Goal: Task Accomplishment & Management: Manage account settings

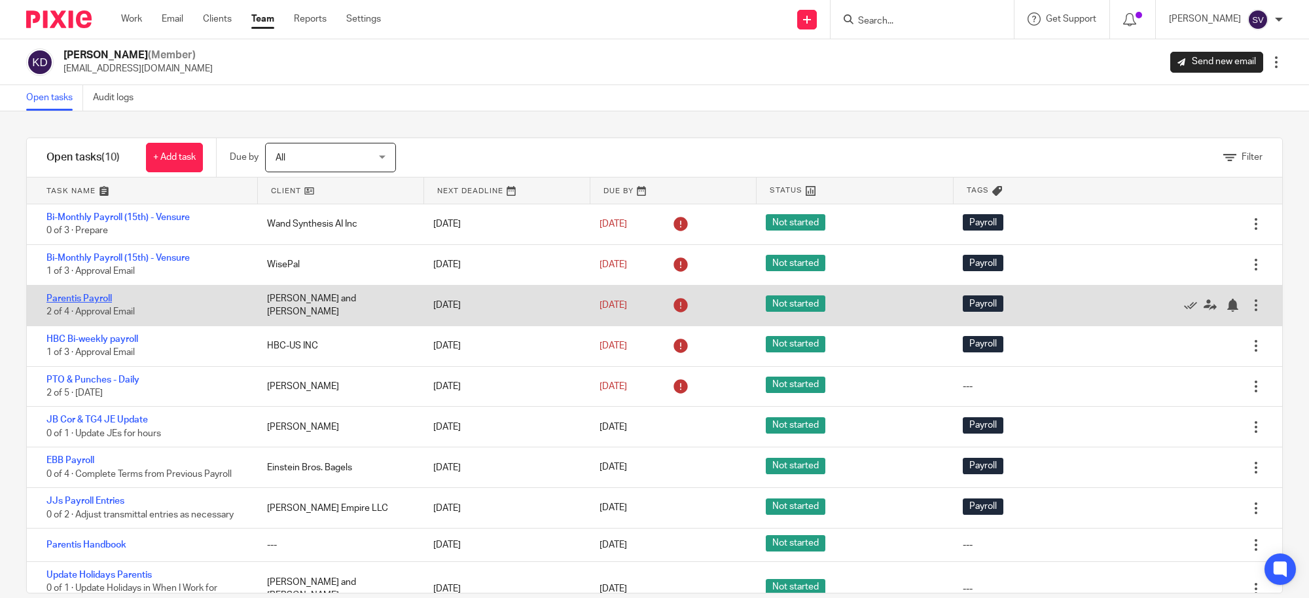
click at [105, 294] on link "Parentis Payroll" at bounding box center [78, 298] width 65 height 9
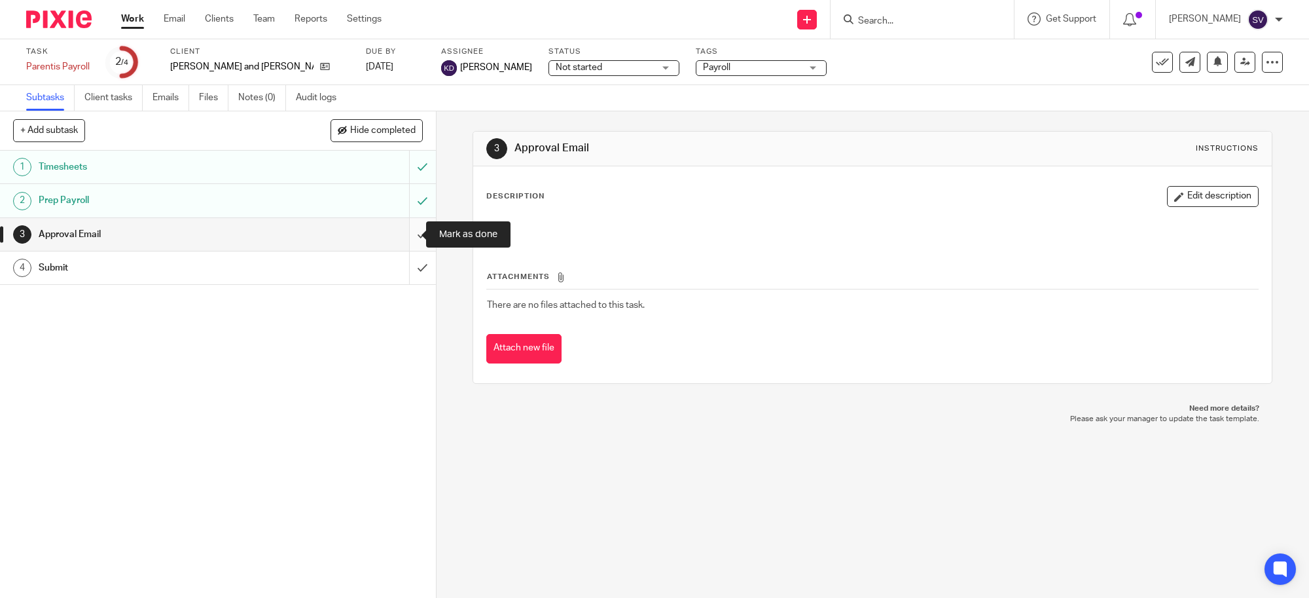
click at [408, 234] on input "submit" at bounding box center [218, 234] width 436 height 33
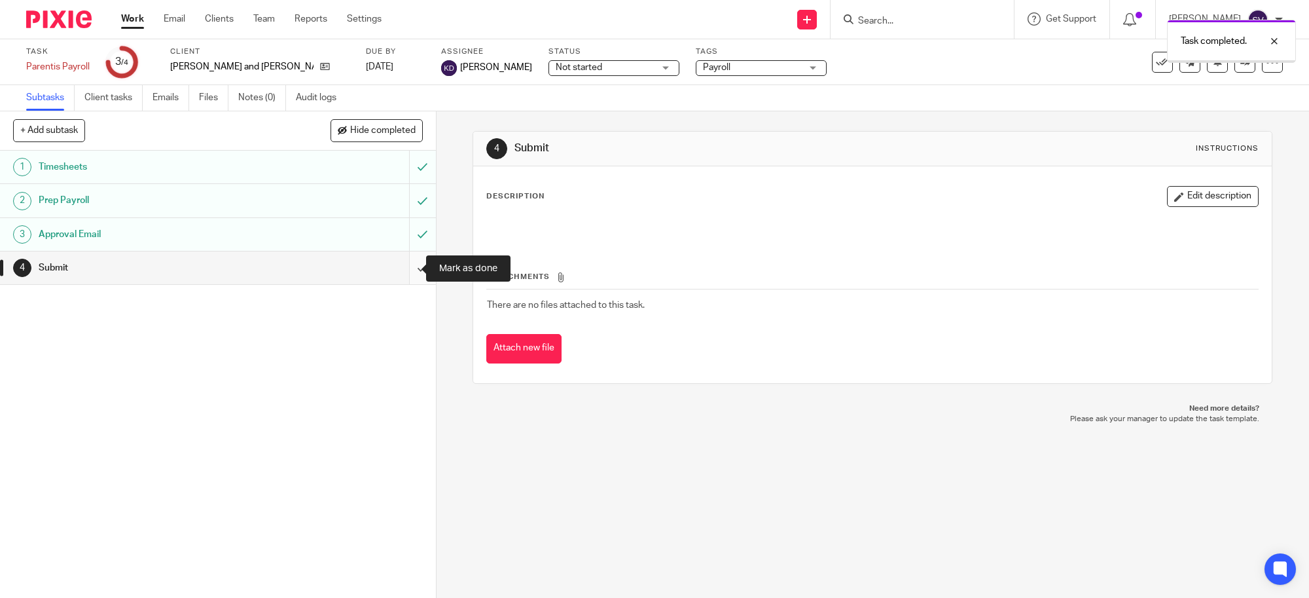
click at [408, 265] on input "submit" at bounding box center [218, 267] width 436 height 33
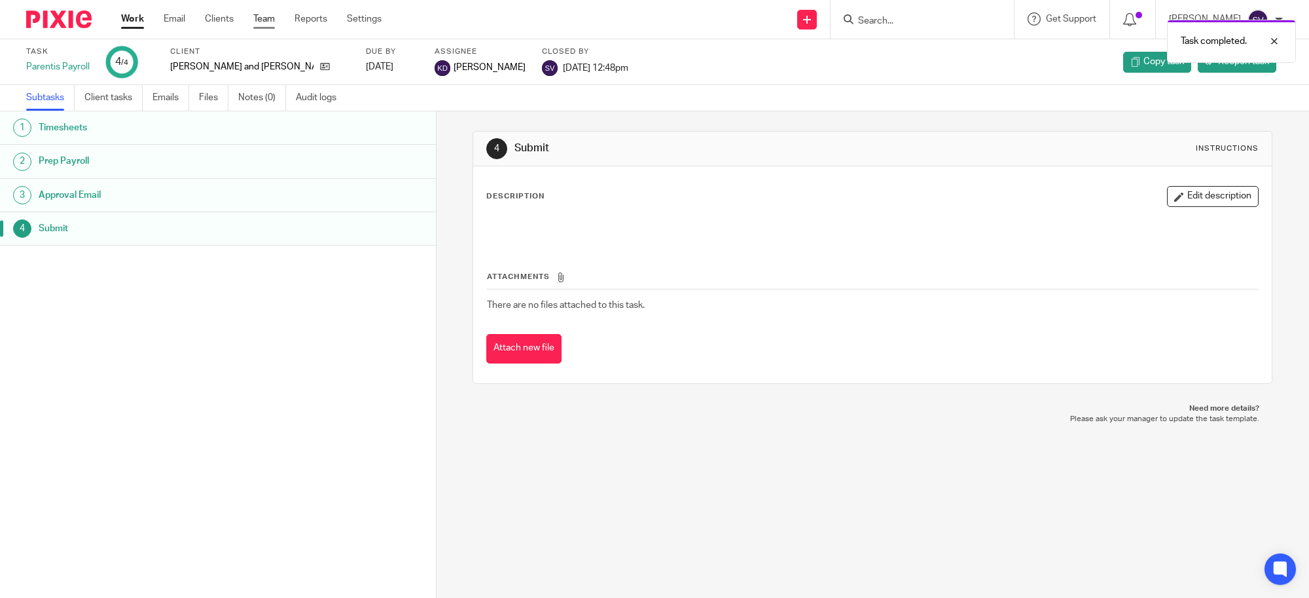
click at [272, 20] on link "Team" at bounding box center [264, 18] width 22 height 13
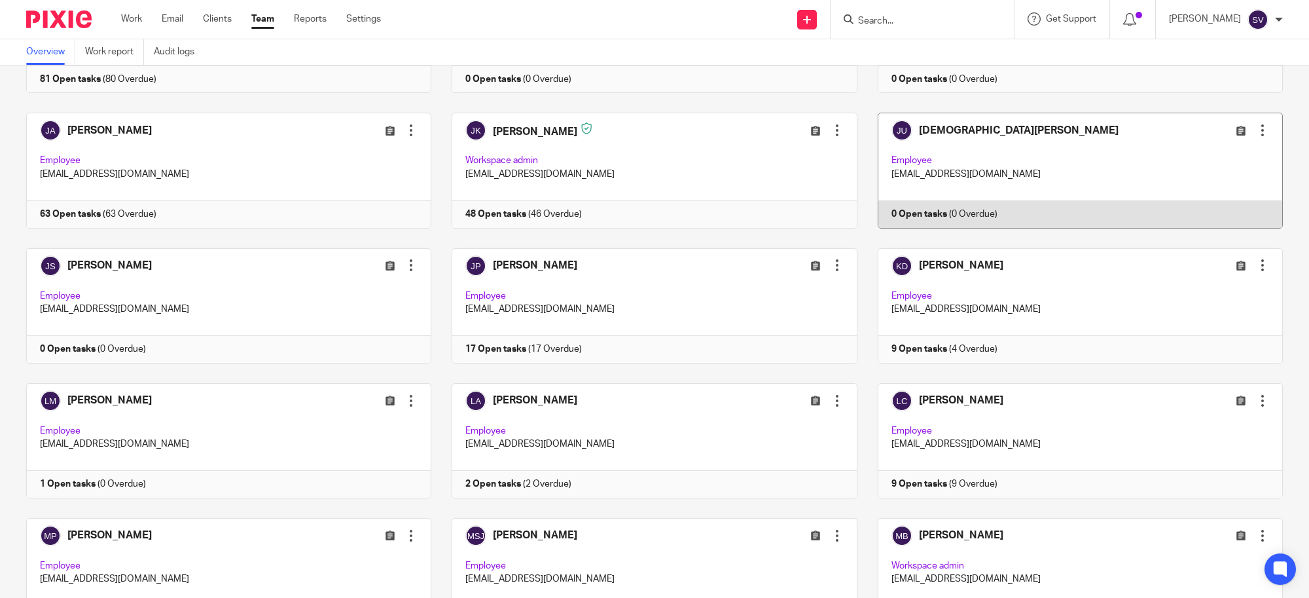
scroll to position [1227, 0]
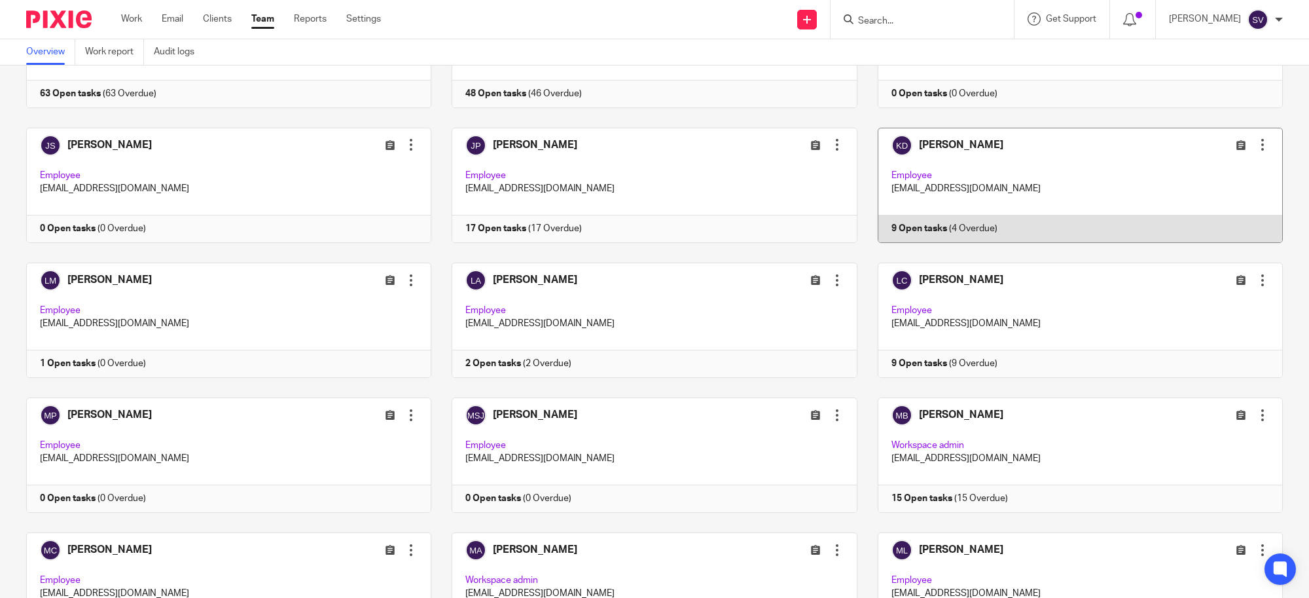
click at [931, 216] on link at bounding box center [1070, 185] width 425 height 115
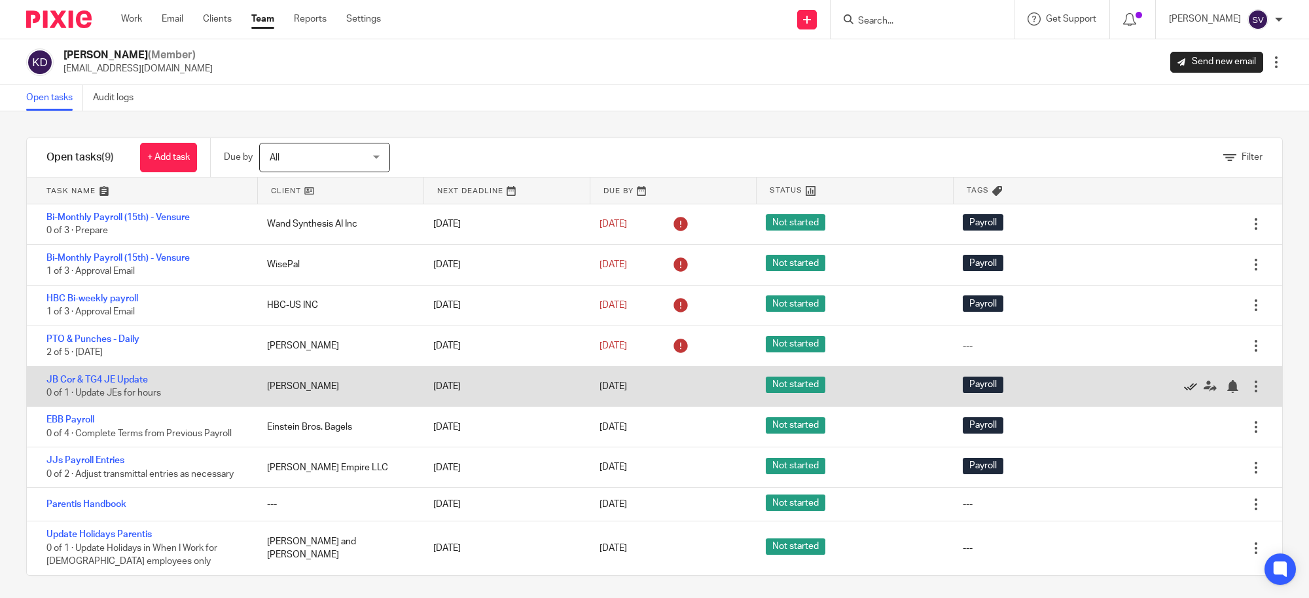
click at [1184, 388] on icon at bounding box center [1190, 386] width 13 height 13
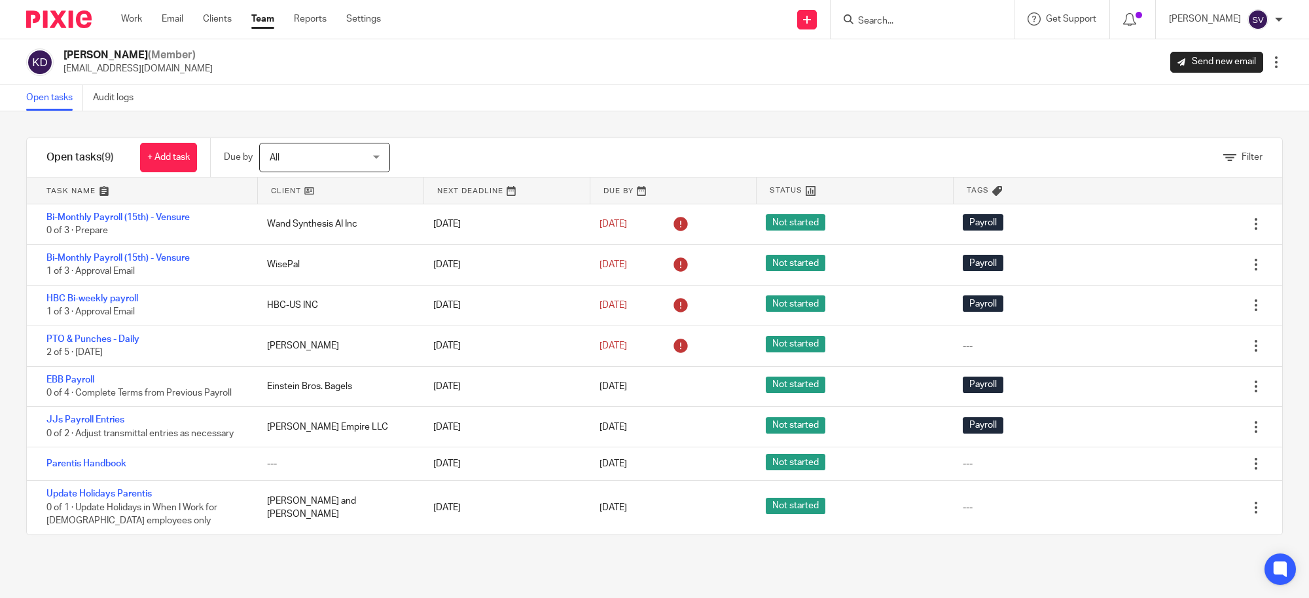
click at [269, 12] on link "Team" at bounding box center [262, 18] width 23 height 13
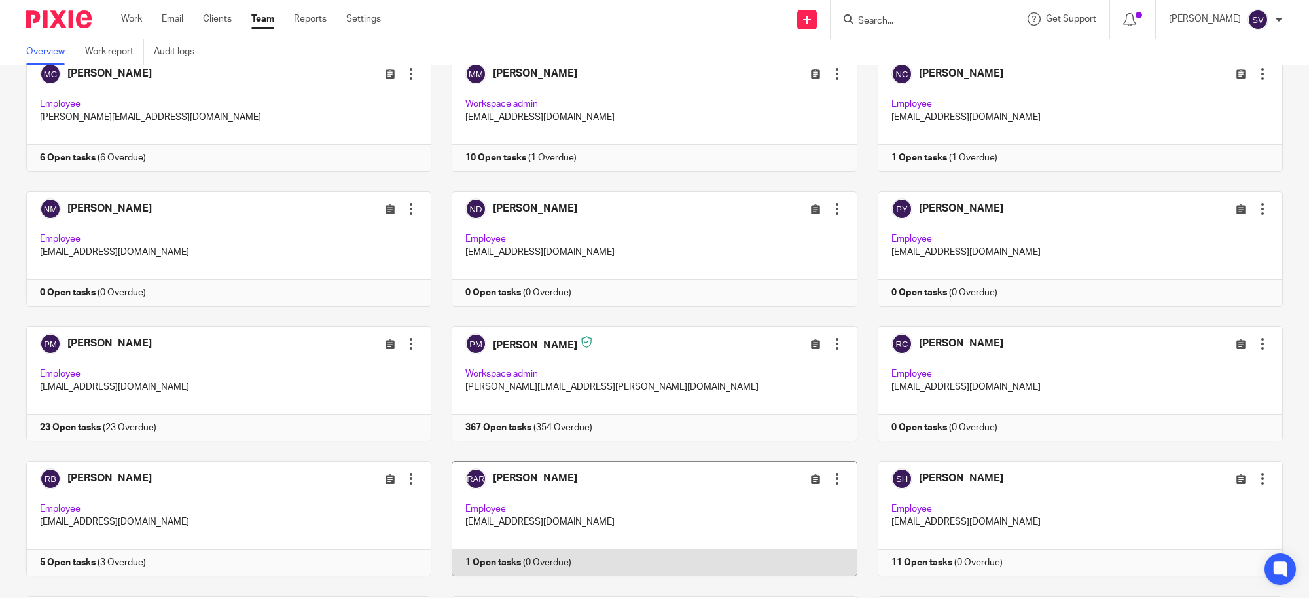
scroll to position [1964, 0]
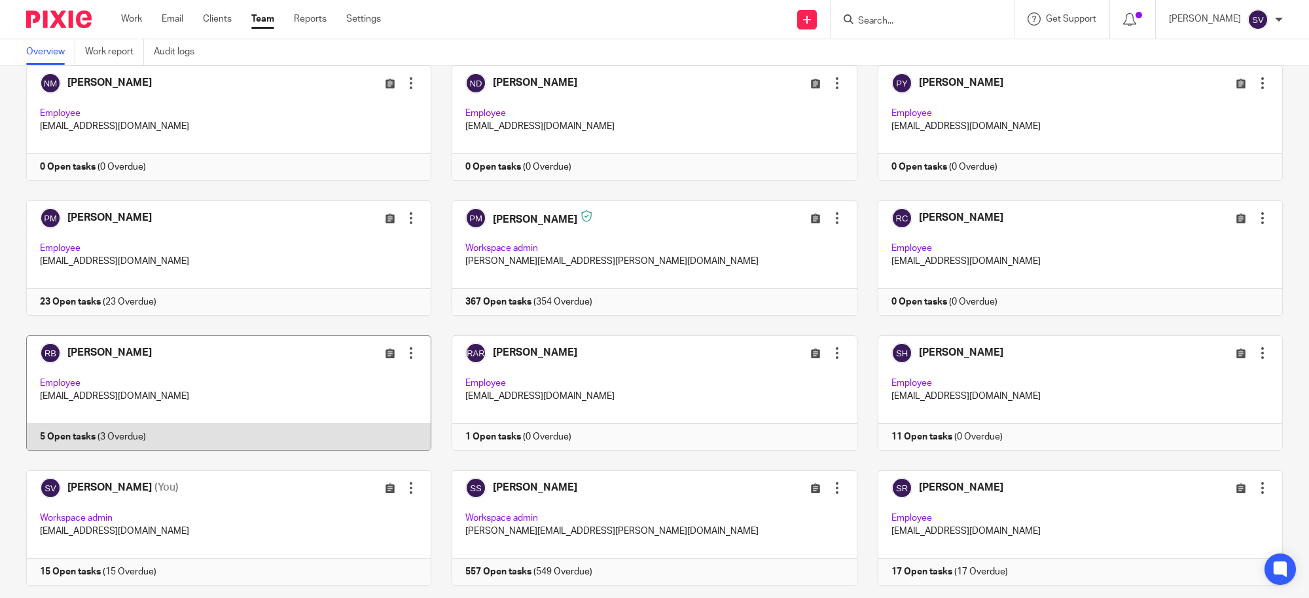
drag, startPoint x: 288, startPoint y: 391, endPoint x: 283, endPoint y: 398, distance: 8.9
click at [288, 391] on link at bounding box center [218, 392] width 425 height 115
